Goal: Navigation & Orientation: Find specific page/section

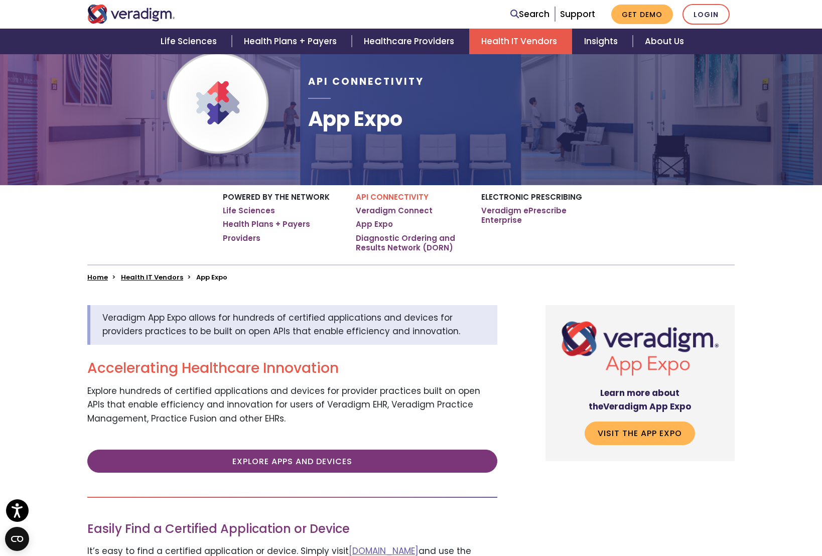
scroll to position [78, 0]
click at [378, 225] on link "App Expo" at bounding box center [374, 224] width 37 height 10
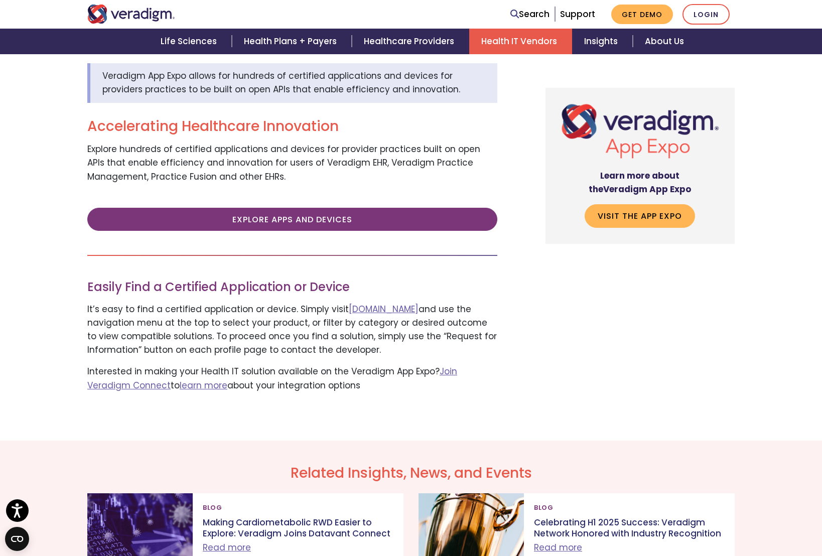
scroll to position [345, 0]
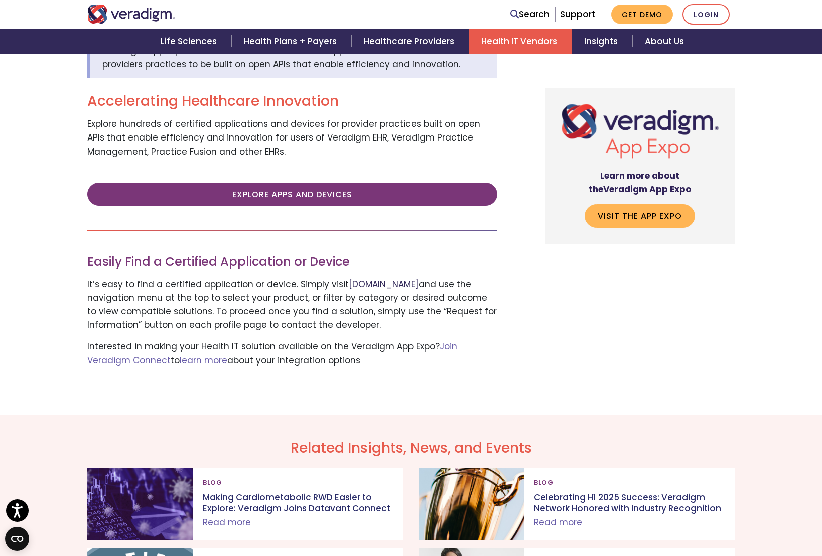
click at [385, 281] on link "[DOMAIN_NAME]" at bounding box center [384, 284] width 70 height 12
